Goal: Transaction & Acquisition: Purchase product/service

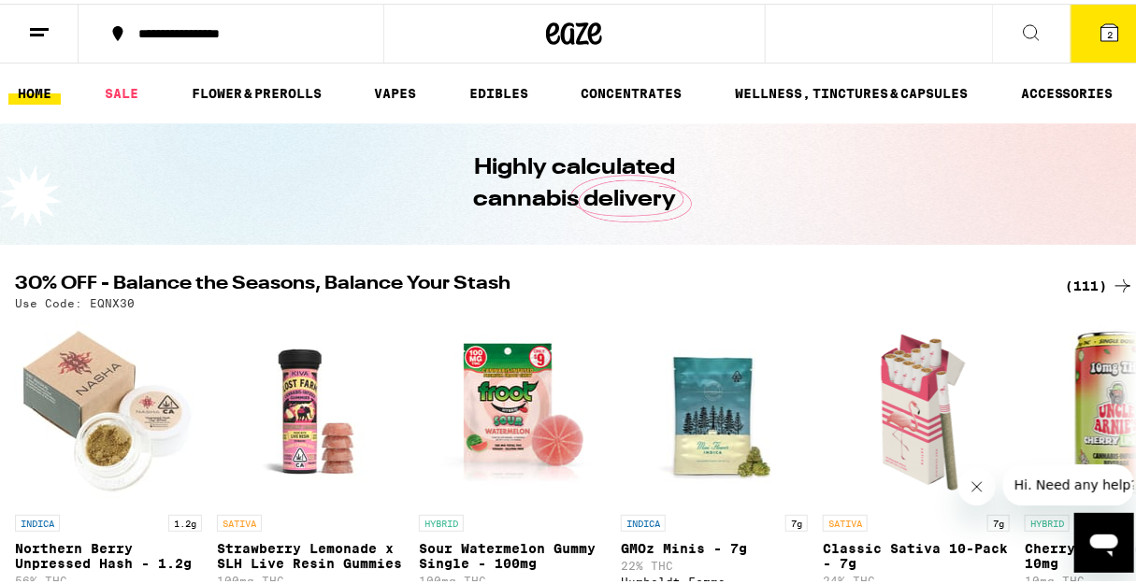
click at [1065, 280] on div "(111)" at bounding box center [1099, 282] width 69 height 22
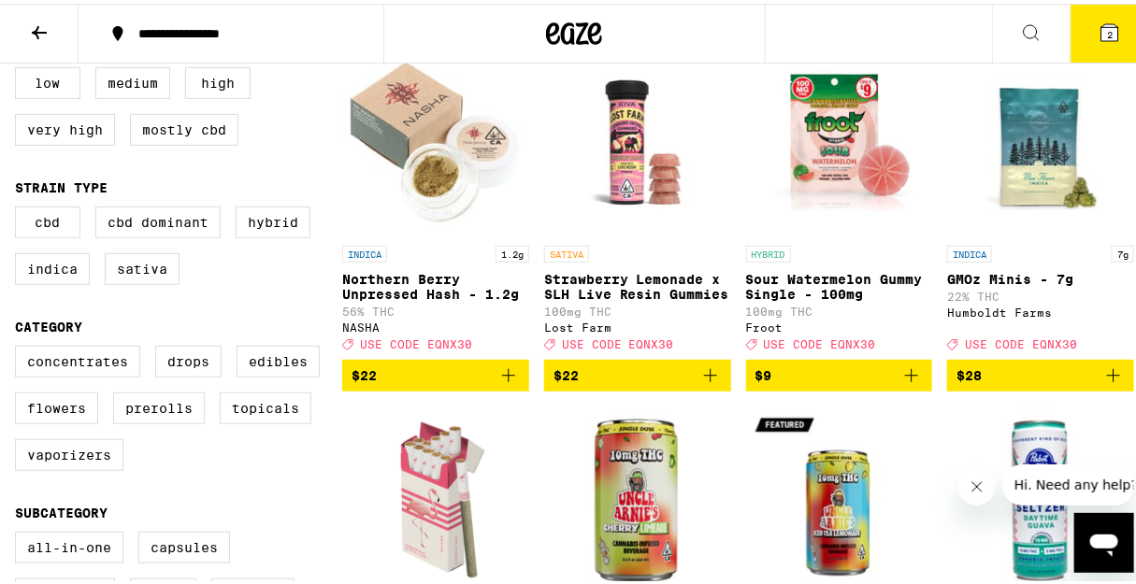
scroll to position [254, 0]
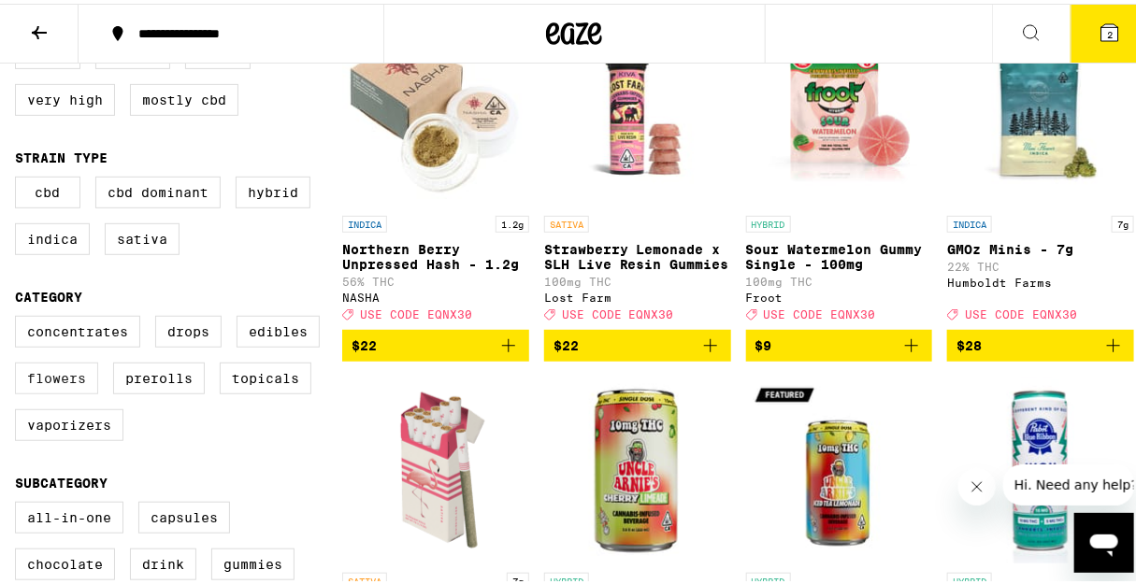
click at [87, 391] on label "Flowers" at bounding box center [56, 375] width 83 height 32
click at [20, 316] on input "Flowers" at bounding box center [19, 315] width 1 height 1
checkbox input "true"
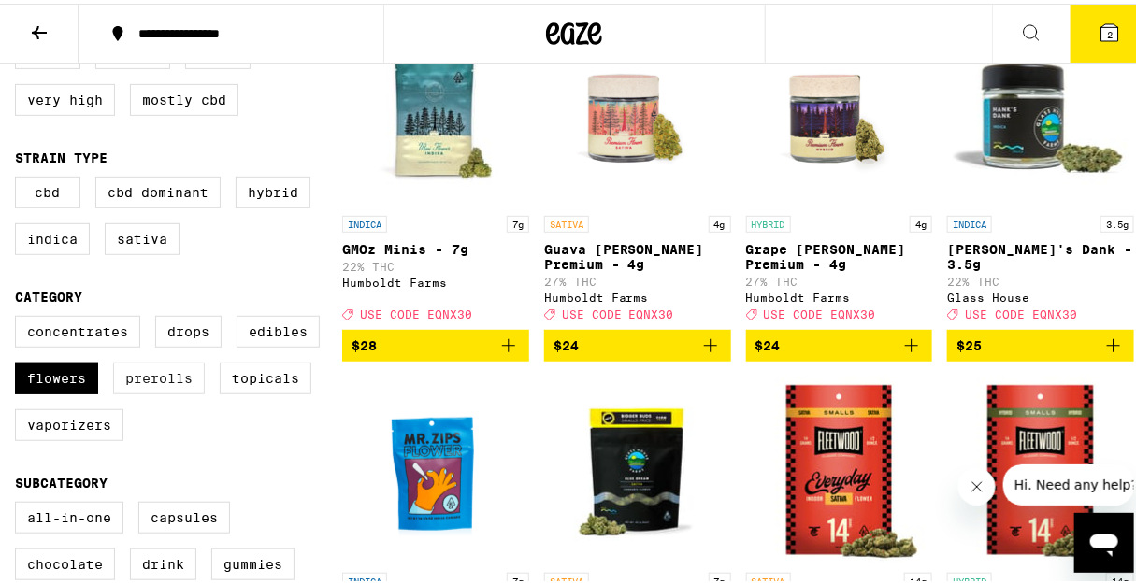
click at [159, 389] on label "Prerolls" at bounding box center [159, 375] width 92 height 32
click at [20, 316] on input "Prerolls" at bounding box center [19, 315] width 1 height 1
checkbox input "true"
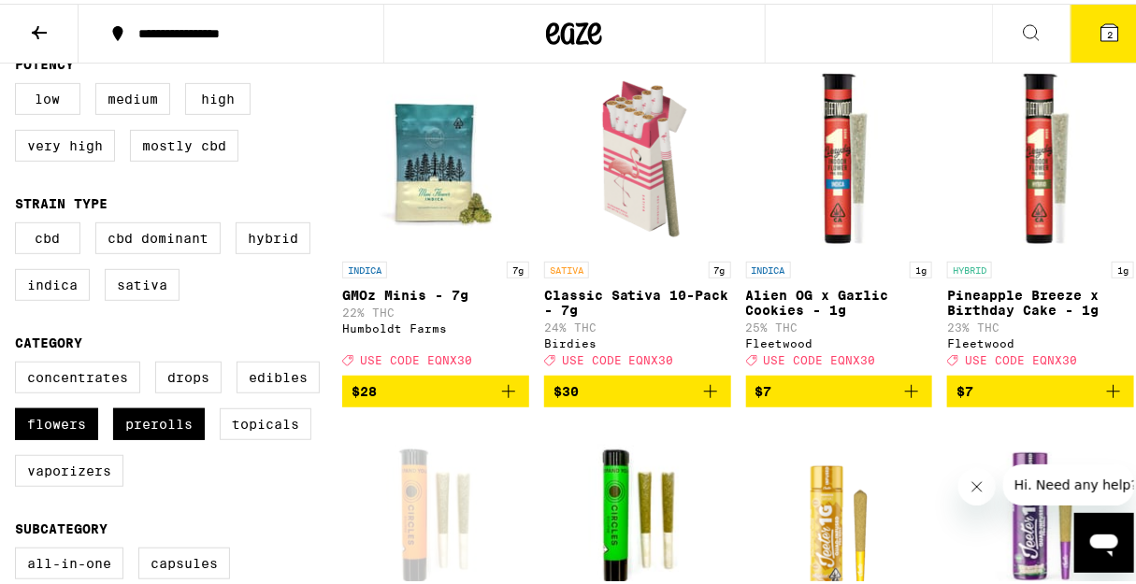
scroll to position [84, 0]
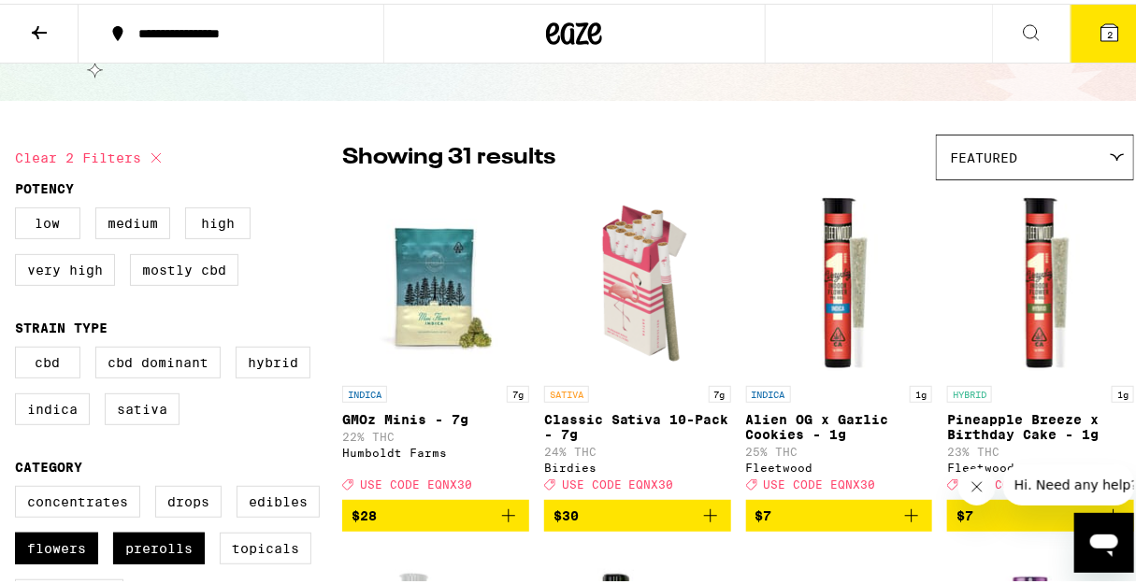
click at [499, 523] on icon "Add to bag" at bounding box center [508, 512] width 22 height 22
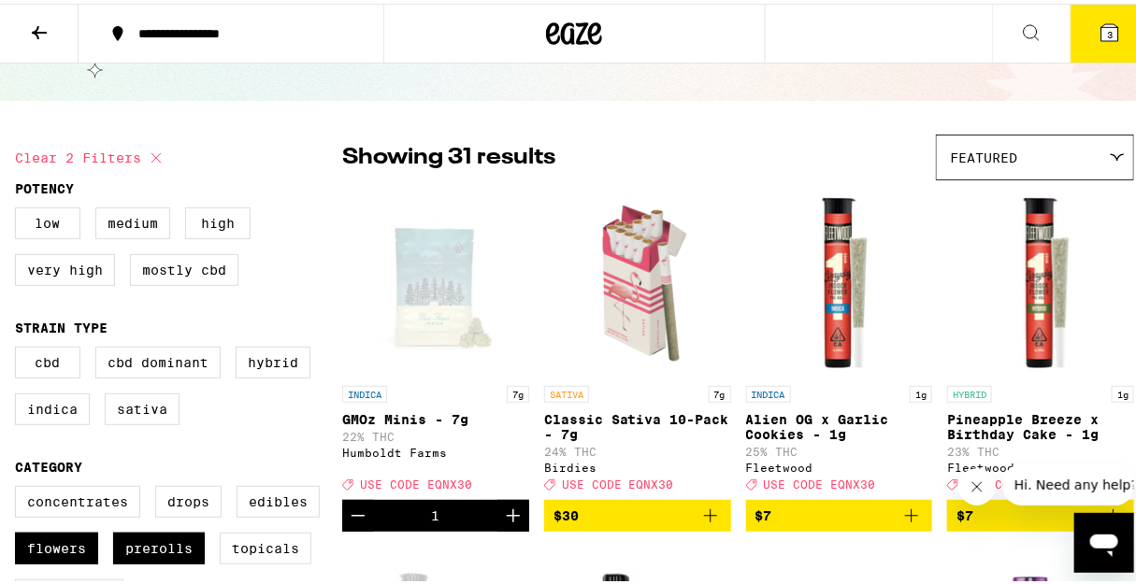
click at [502, 523] on icon "Increment" at bounding box center [513, 512] width 22 height 22
click at [1074, 14] on button "4" at bounding box center [1109, 30] width 79 height 58
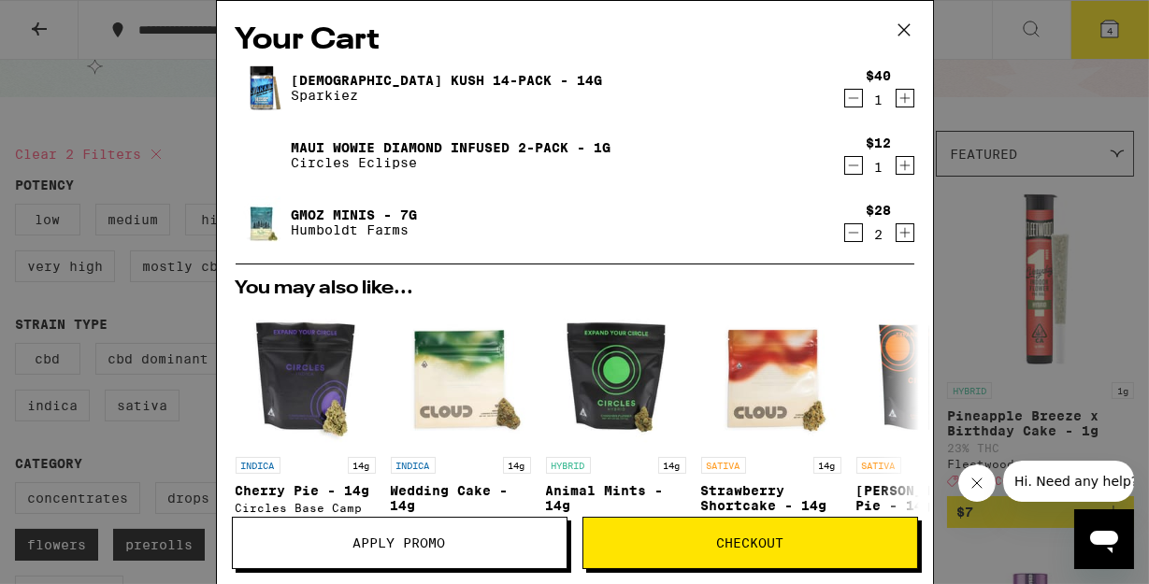
click at [845, 104] on icon "Decrement" at bounding box center [853, 98] width 17 height 22
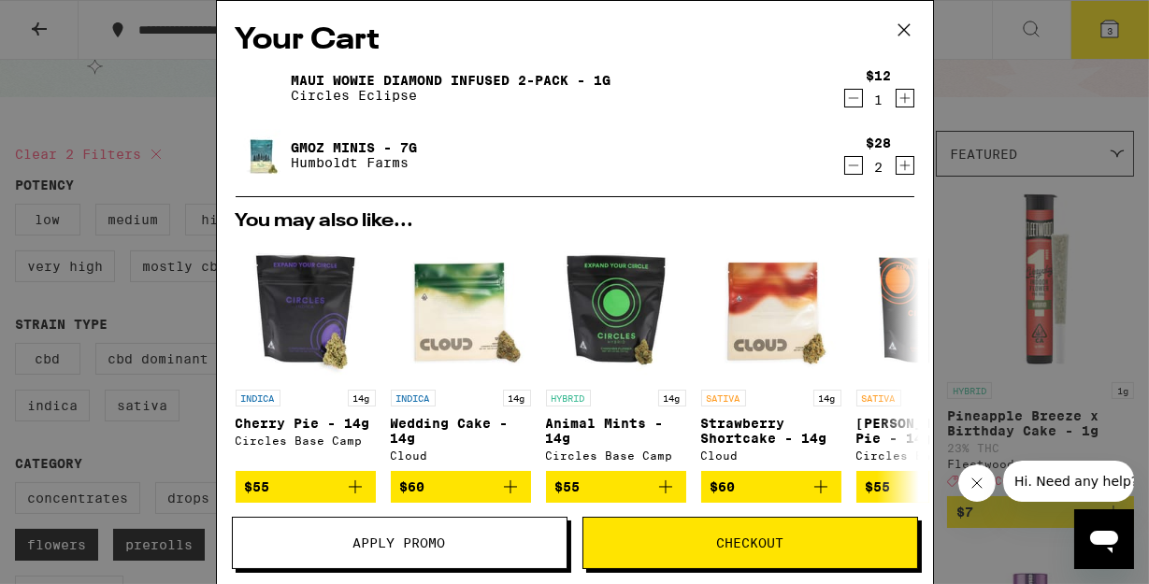
click at [845, 93] on icon "Decrement" at bounding box center [853, 98] width 17 height 22
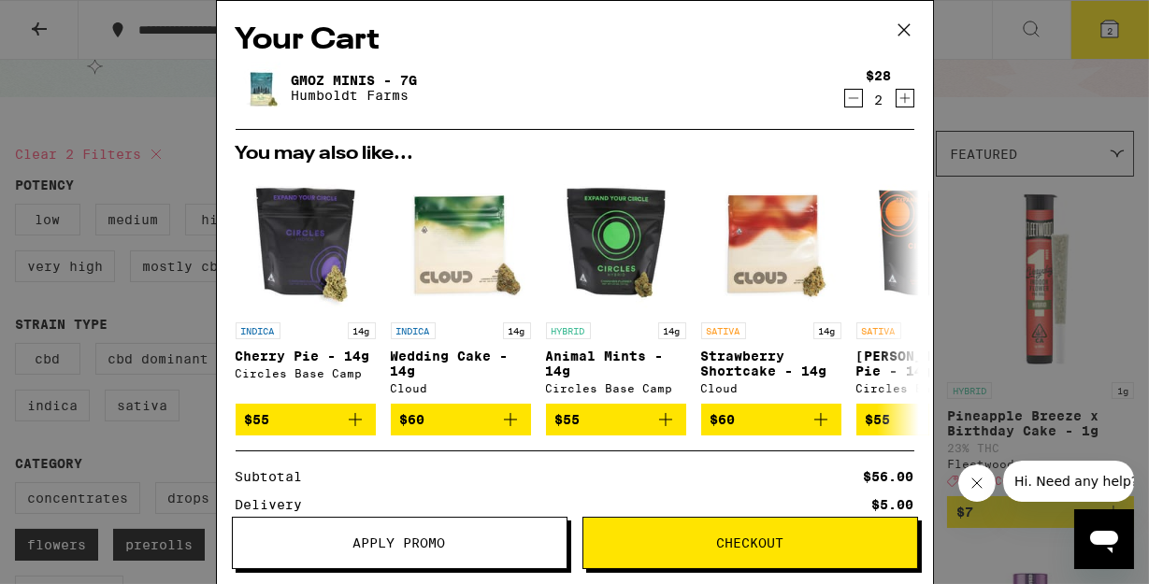
click at [485, 533] on button "Apply Promo" at bounding box center [400, 543] width 336 height 52
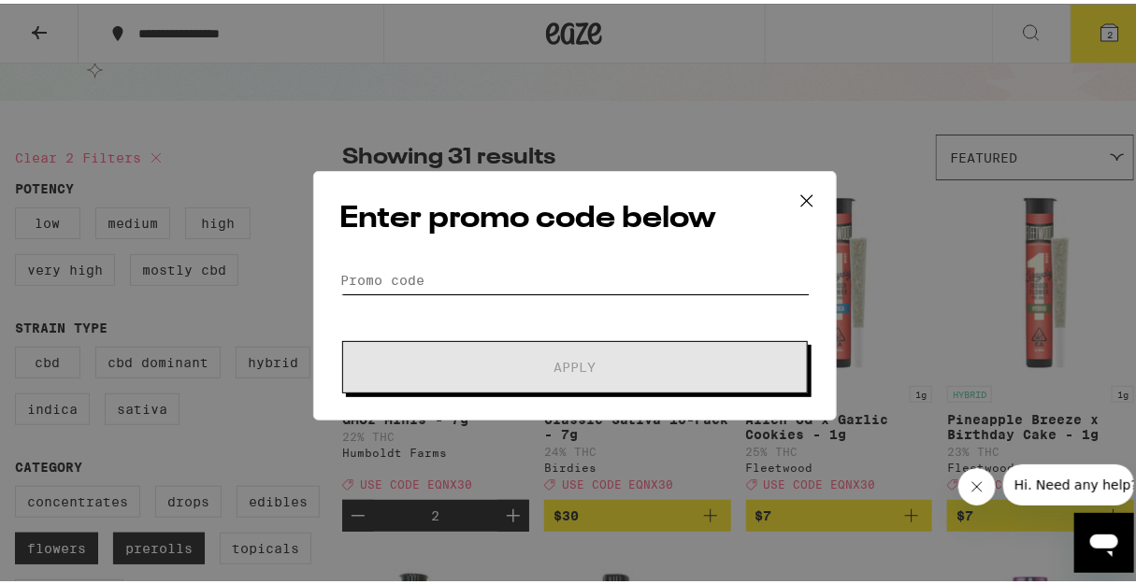
click at [608, 286] on input "Promo Code" at bounding box center [574, 277] width 469 height 28
click at [612, 280] on input "Promo Code" at bounding box center [574, 277] width 469 height 28
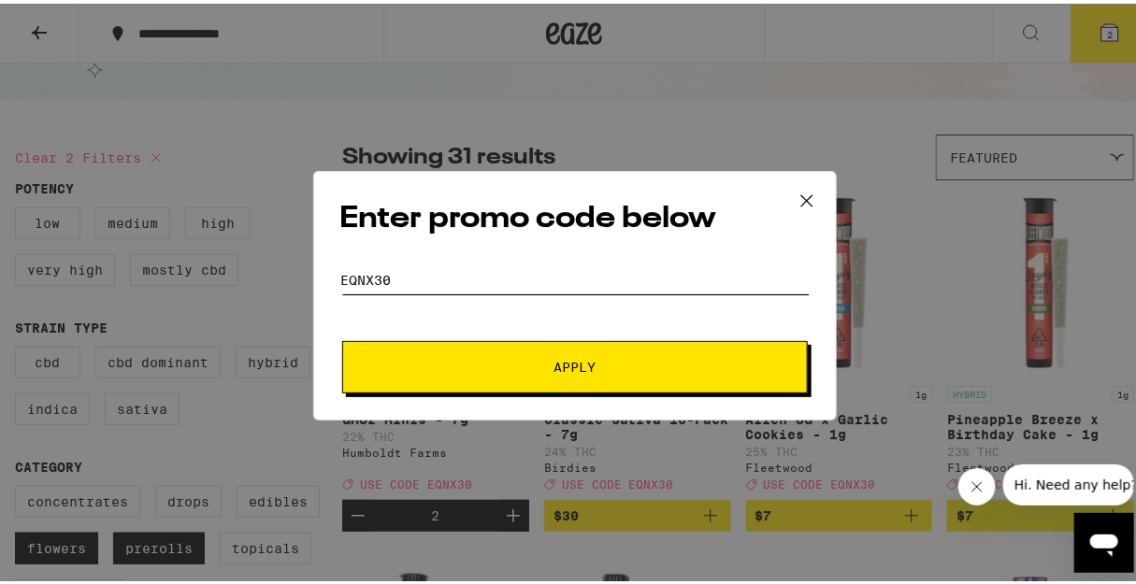
type input "eqnx30"
click at [342, 337] on button "Apply" at bounding box center [575, 363] width 466 height 52
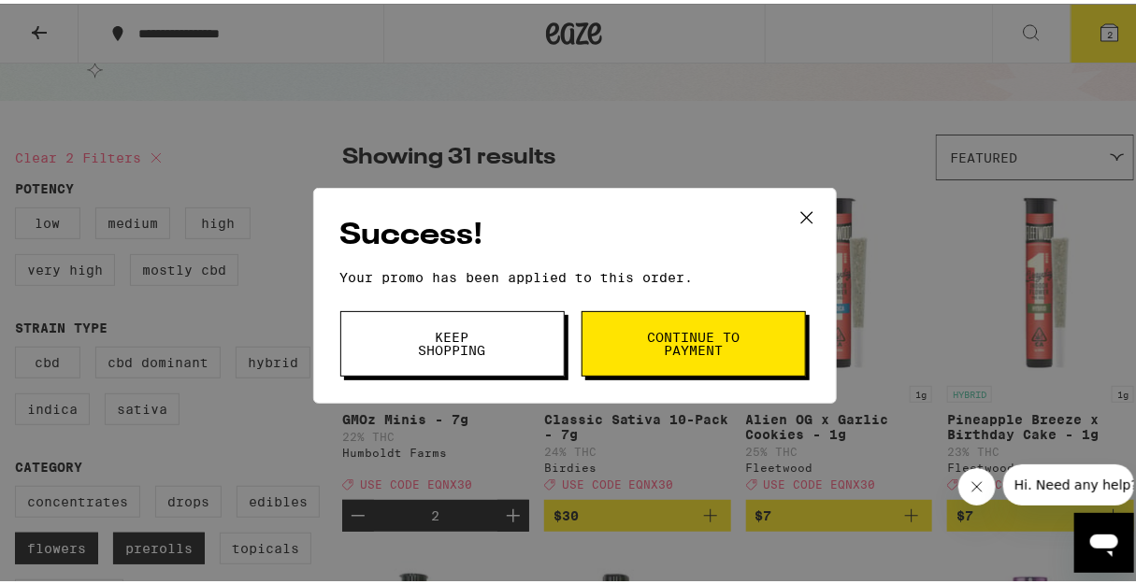
click at [724, 355] on button "Continue to payment" at bounding box center [693, 340] width 224 height 65
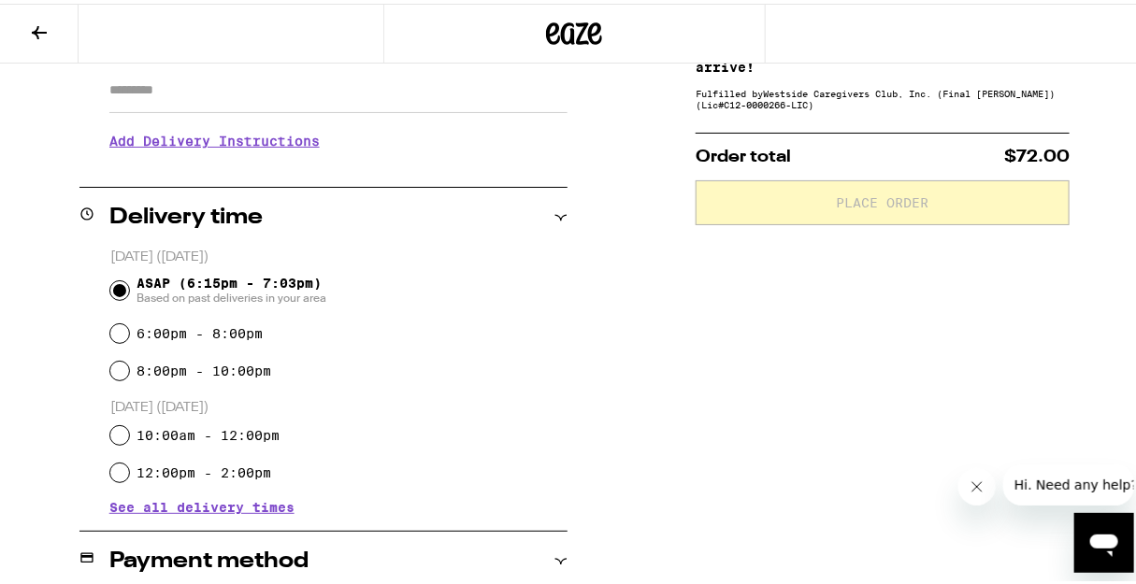
scroll to position [339, 0]
